Goal: Information Seeking & Learning: Learn about a topic

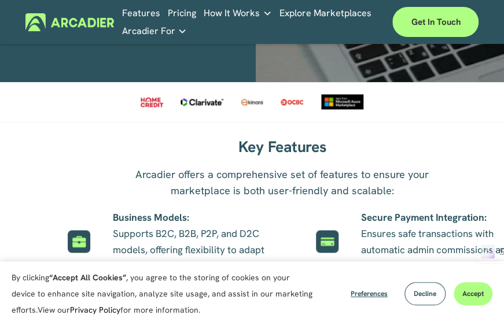
scroll to position [520, 0]
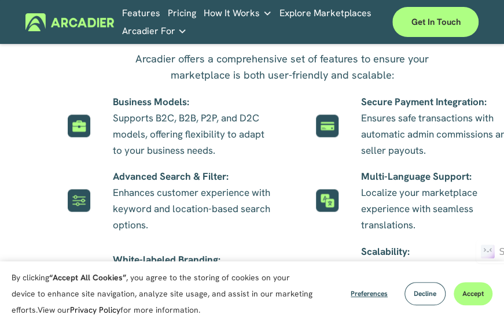
click at [156, 121] on p "Business Models: Supports B2C, B2B, P2P, and D2C models, offering flexibility t…" at bounding box center [192, 126] width 158 height 65
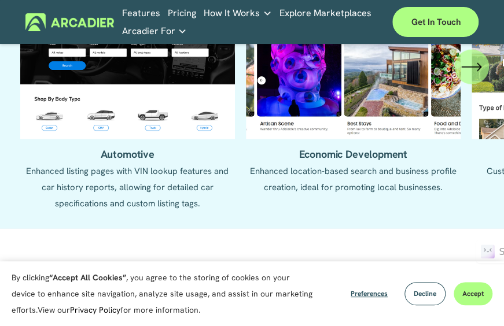
scroll to position [867, 0]
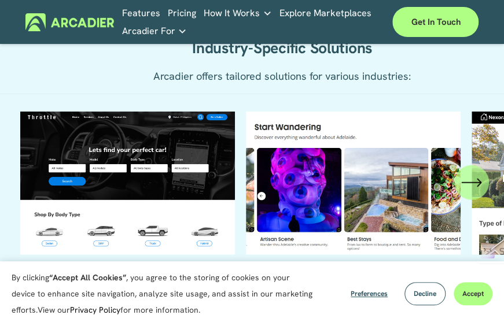
click at [474, 193] on icon "\a \a \a Next\a \a" at bounding box center [471, 182] width 21 height 21
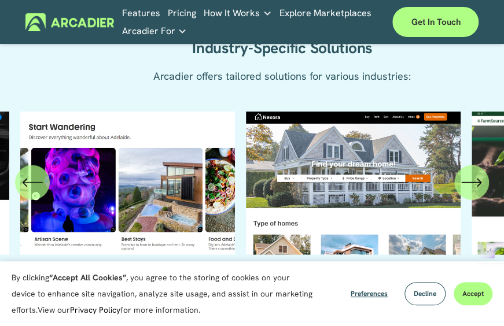
click at [474, 193] on icon "\a \a \a Next\a \a" at bounding box center [471, 182] width 21 height 21
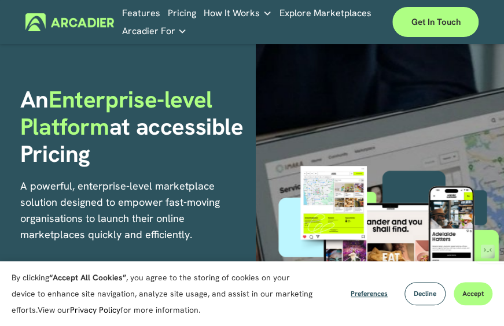
scroll to position [0, 0]
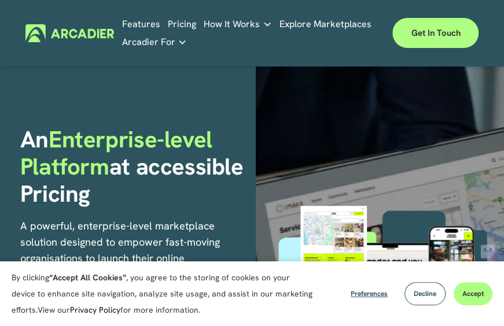
click at [176, 24] on link "Pricing" at bounding box center [181, 24] width 28 height 18
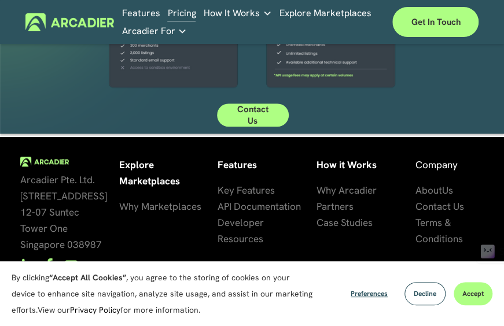
scroll to position [29, 0]
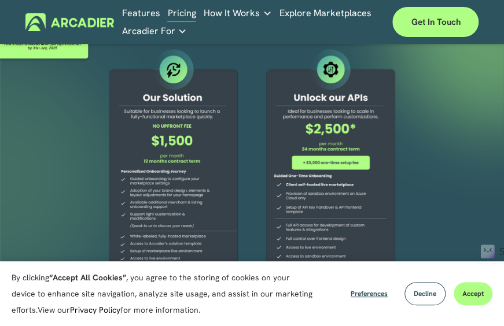
drag, startPoint x: 202, startPoint y: 141, endPoint x: 152, endPoint y: 143, distance: 50.3
click at [152, 143] on div at bounding box center [173, 179] width 149 height 264
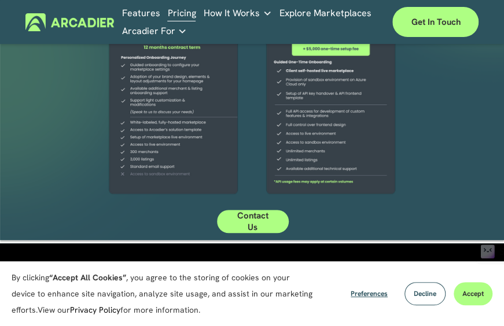
scroll to position [145, 0]
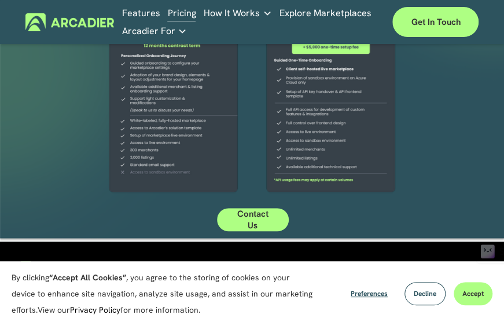
click at [175, 142] on div at bounding box center [173, 64] width 149 height 264
click at [141, 160] on div at bounding box center [173, 64] width 149 height 264
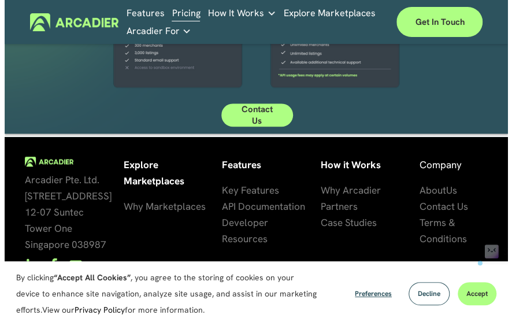
scroll to position [0, 0]
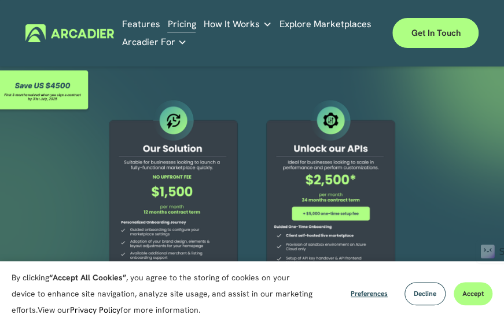
click at [51, 91] on div at bounding box center [45, 91] width 91 height 45
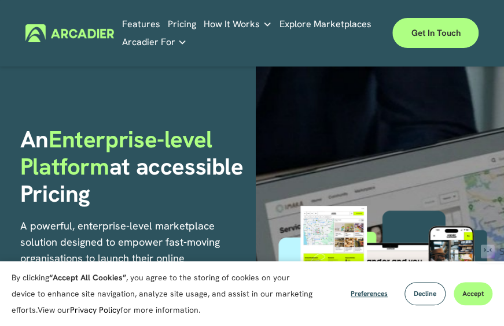
click at [315, 24] on link "Explore Marketplaces" at bounding box center [325, 24] width 92 height 18
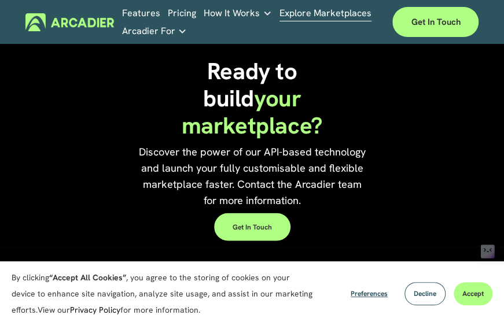
scroll to position [2338, 0]
